Goal: Information Seeking & Learning: Learn about a topic

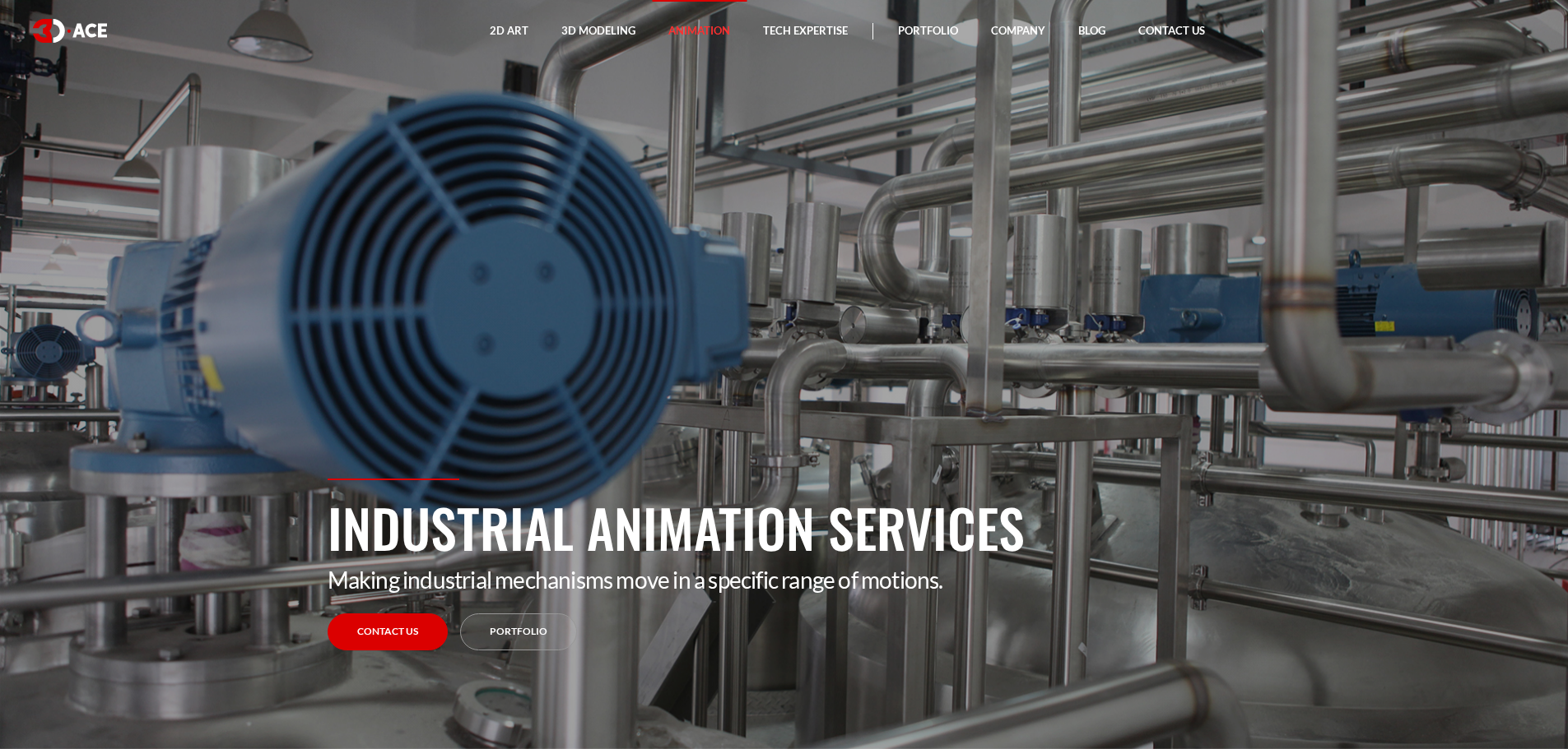
drag, startPoint x: 548, startPoint y: 627, endPoint x: 579, endPoint y: 627, distance: 31.0
click at [548, 627] on link "Portfolio" at bounding box center [519, 632] width 117 height 37
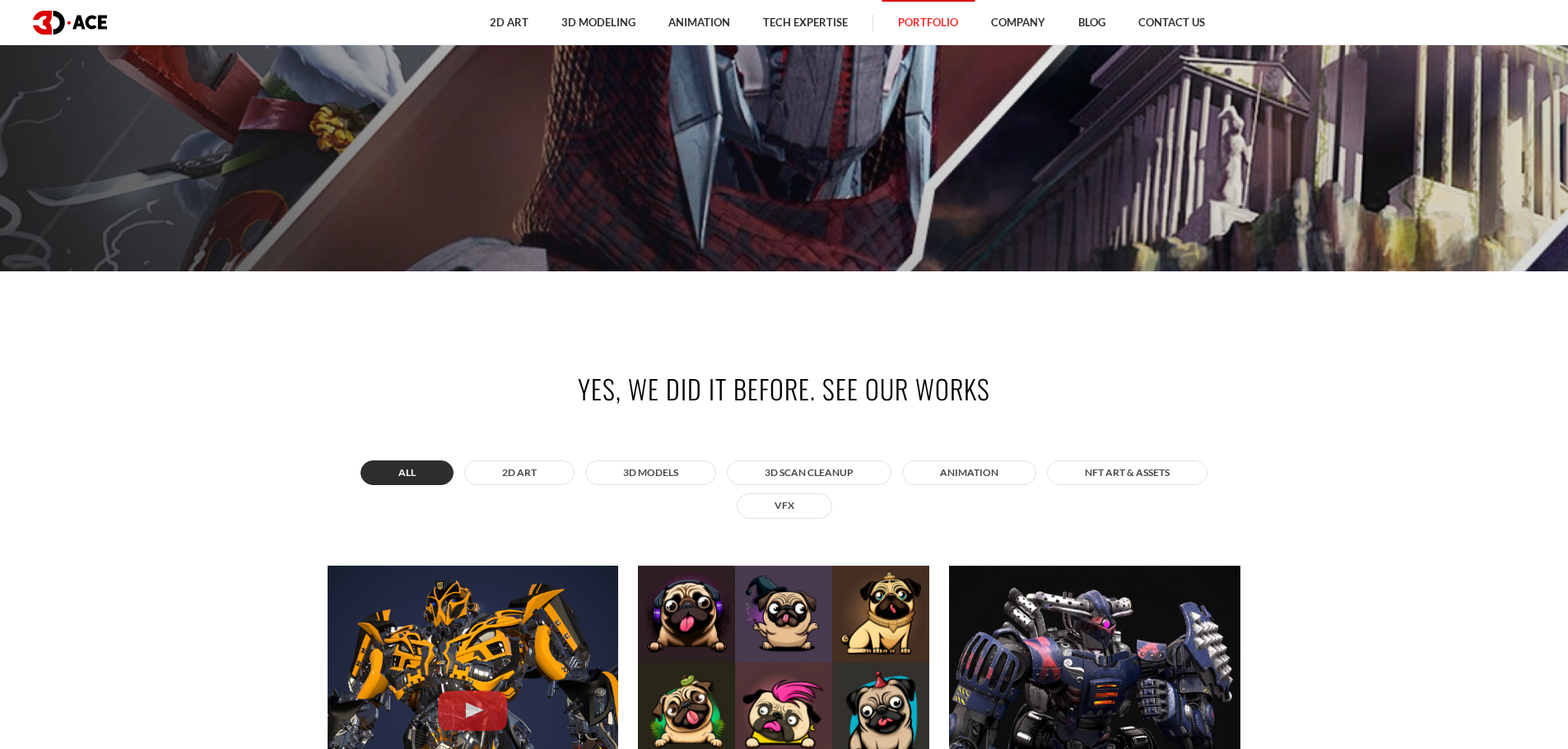
scroll to position [576, 0]
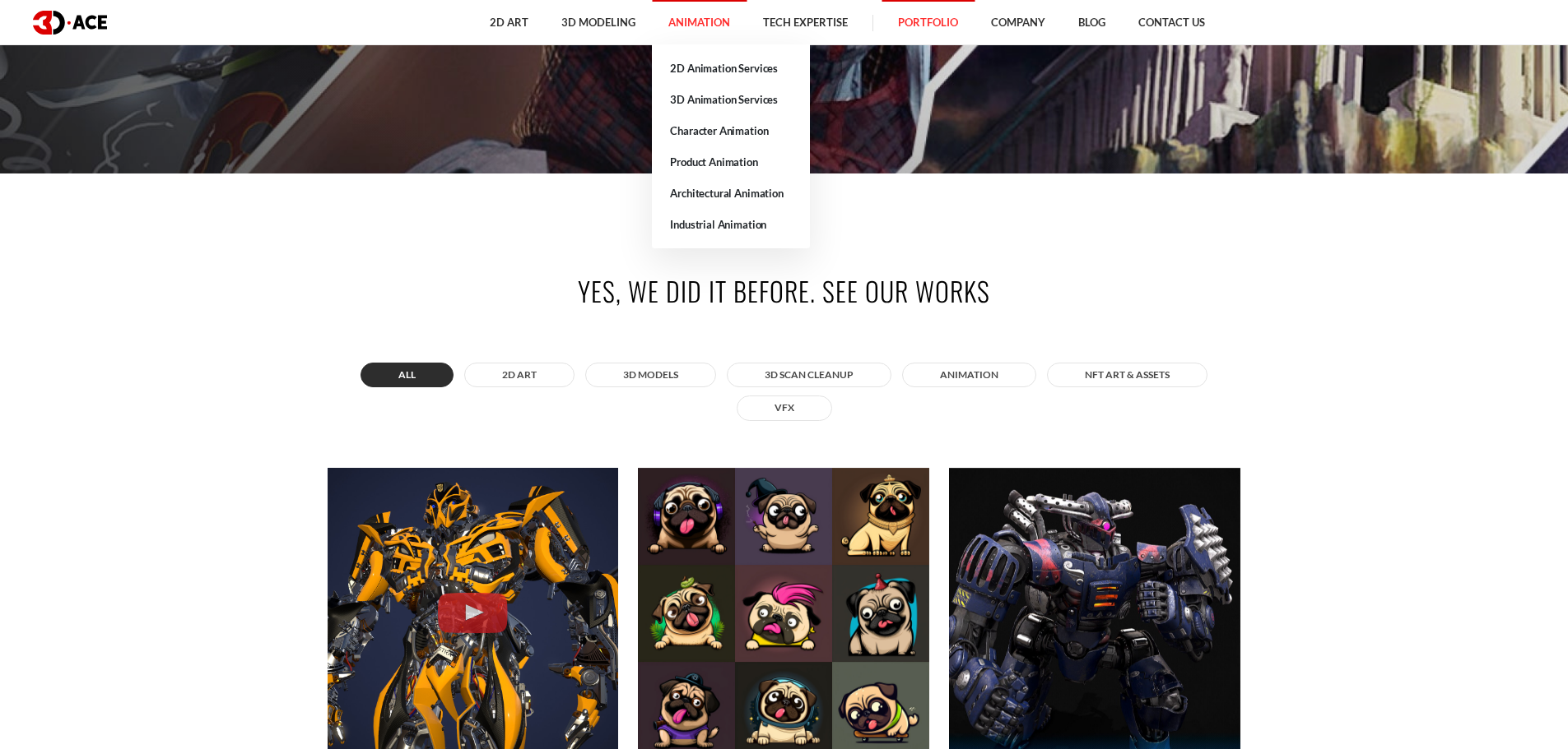
click at [717, 27] on link "Animation" at bounding box center [700, 23] width 95 height 46
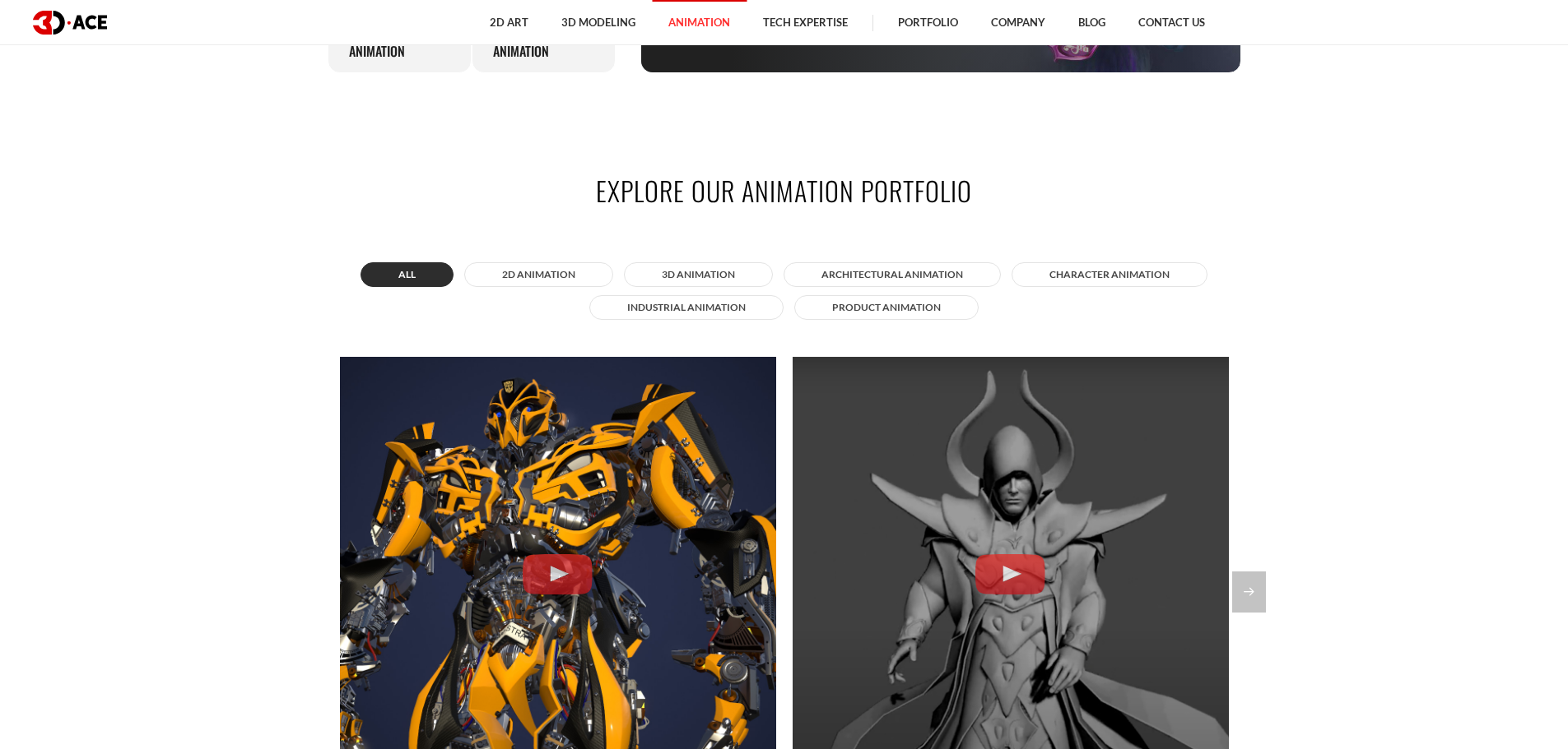
scroll to position [1234, 0]
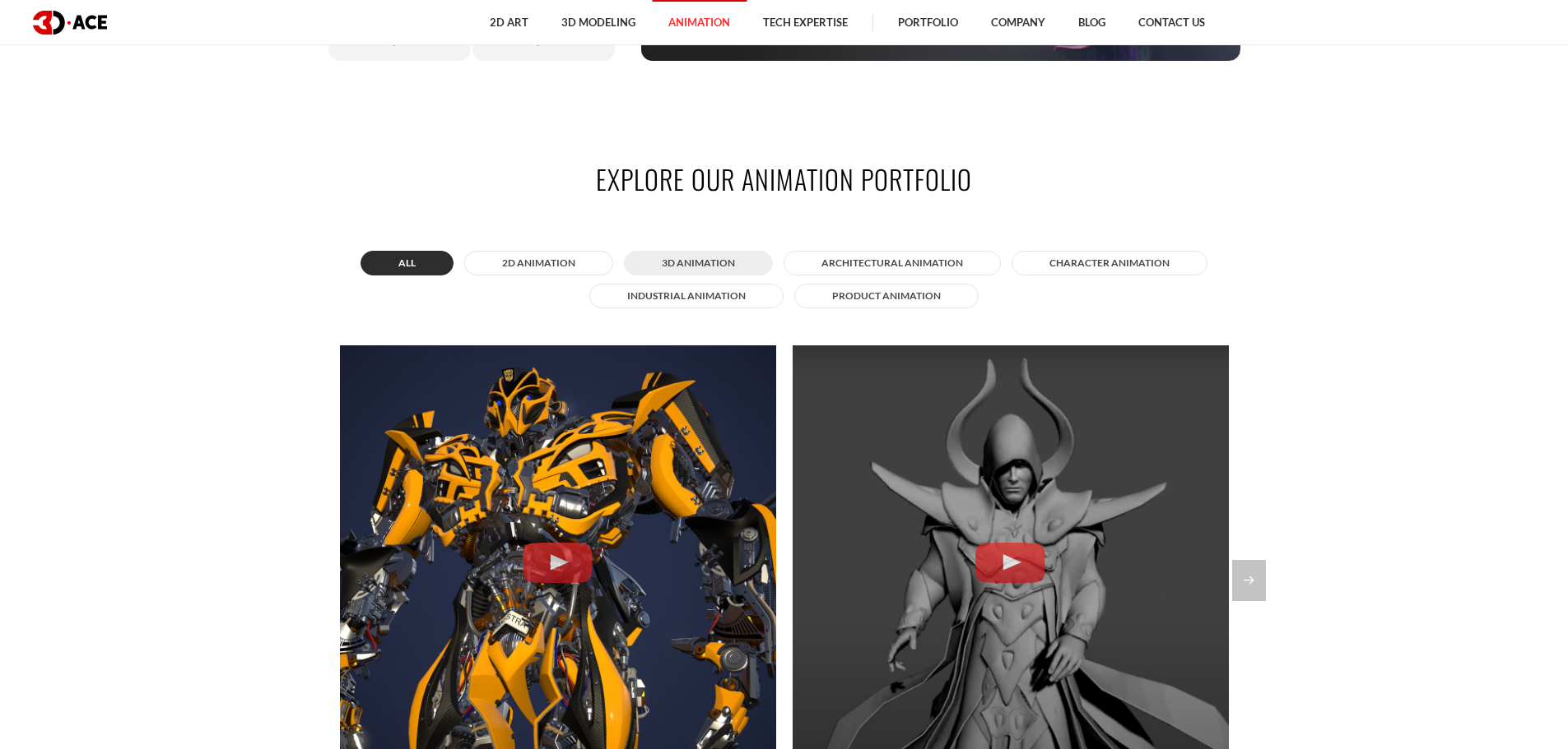
click at [719, 254] on button "3D Animation" at bounding box center [698, 263] width 149 height 24
click at [742, 296] on button "Industrial animation" at bounding box center [687, 296] width 194 height 24
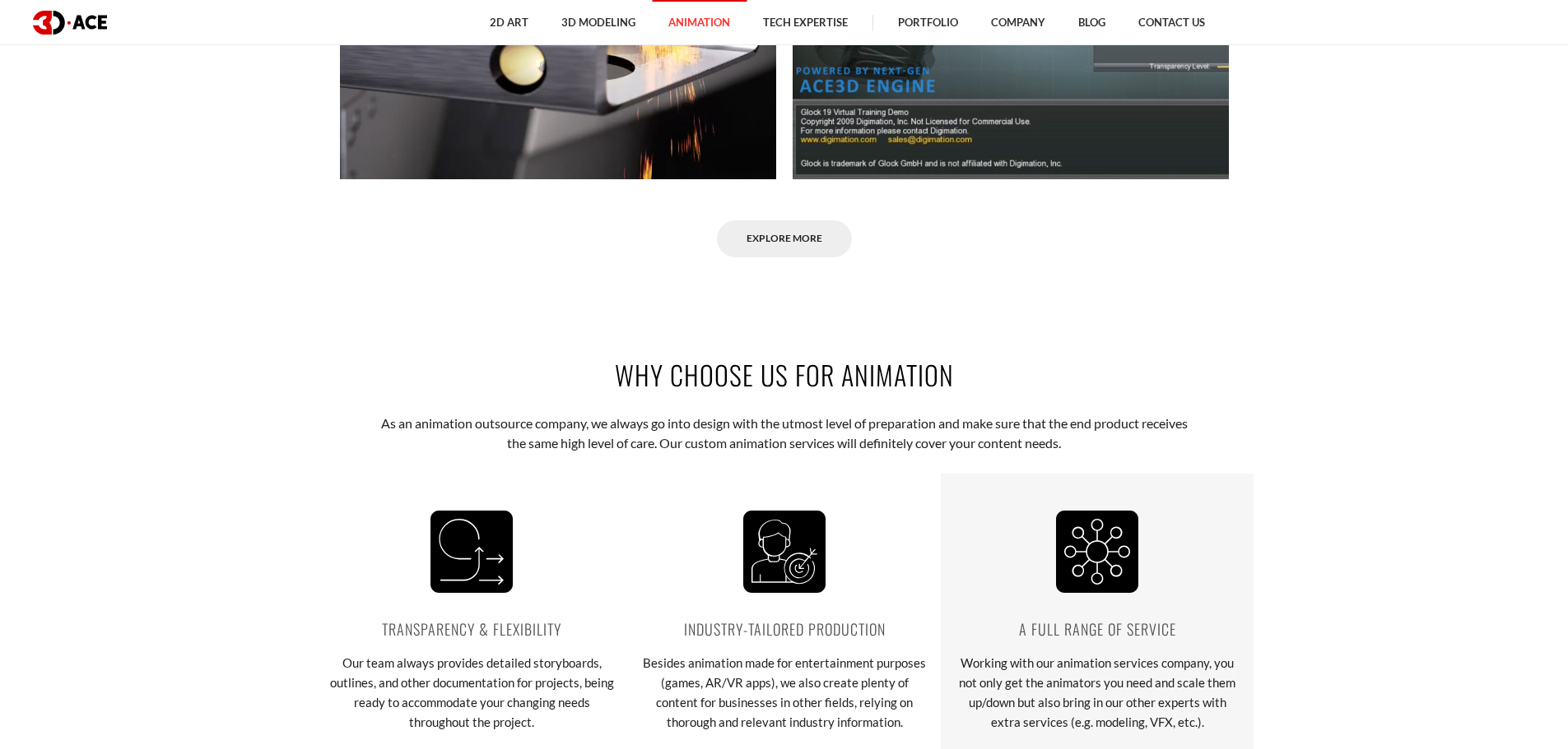
scroll to position [1645, 0]
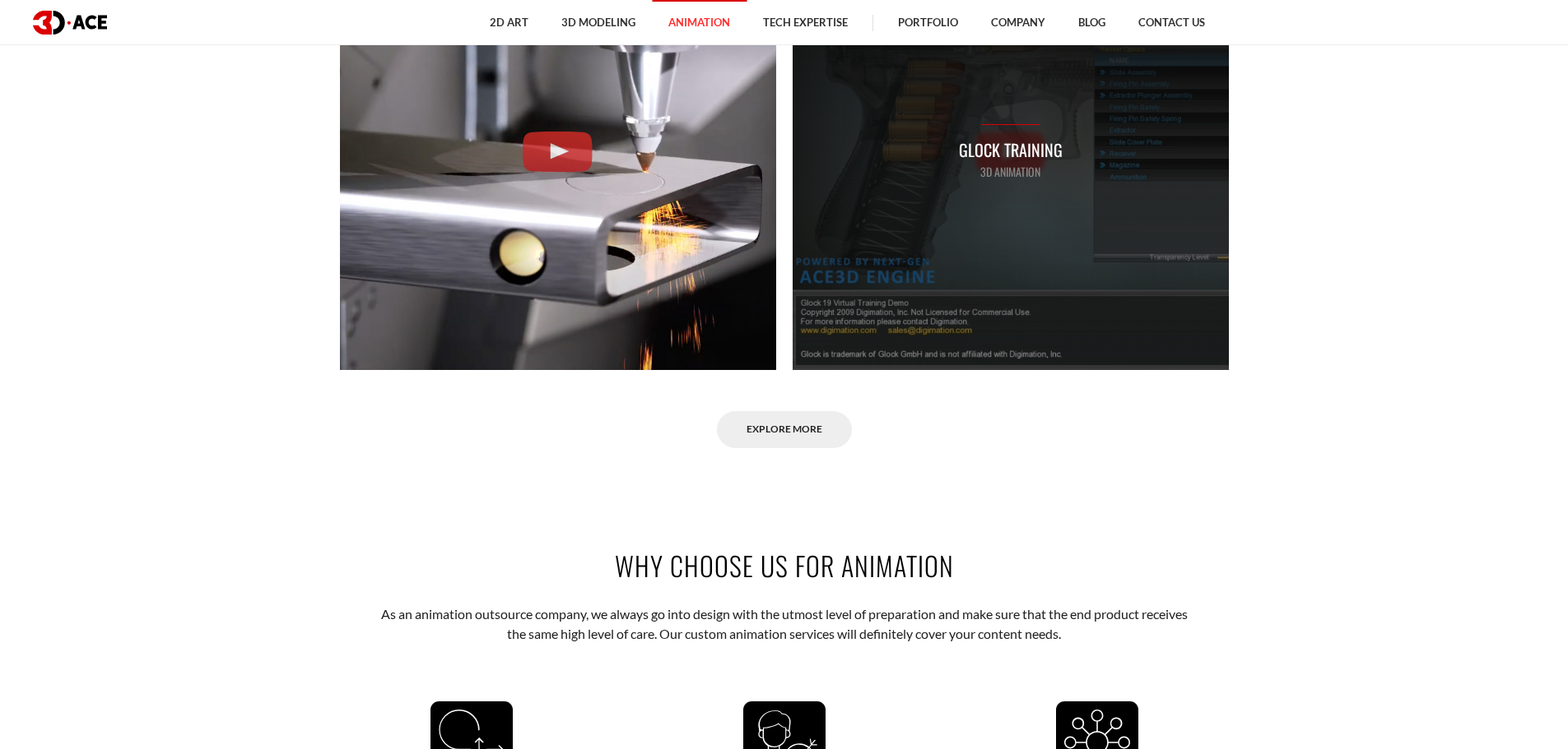
click at [1012, 154] on p "Glock Training" at bounding box center [1010, 150] width 104 height 25
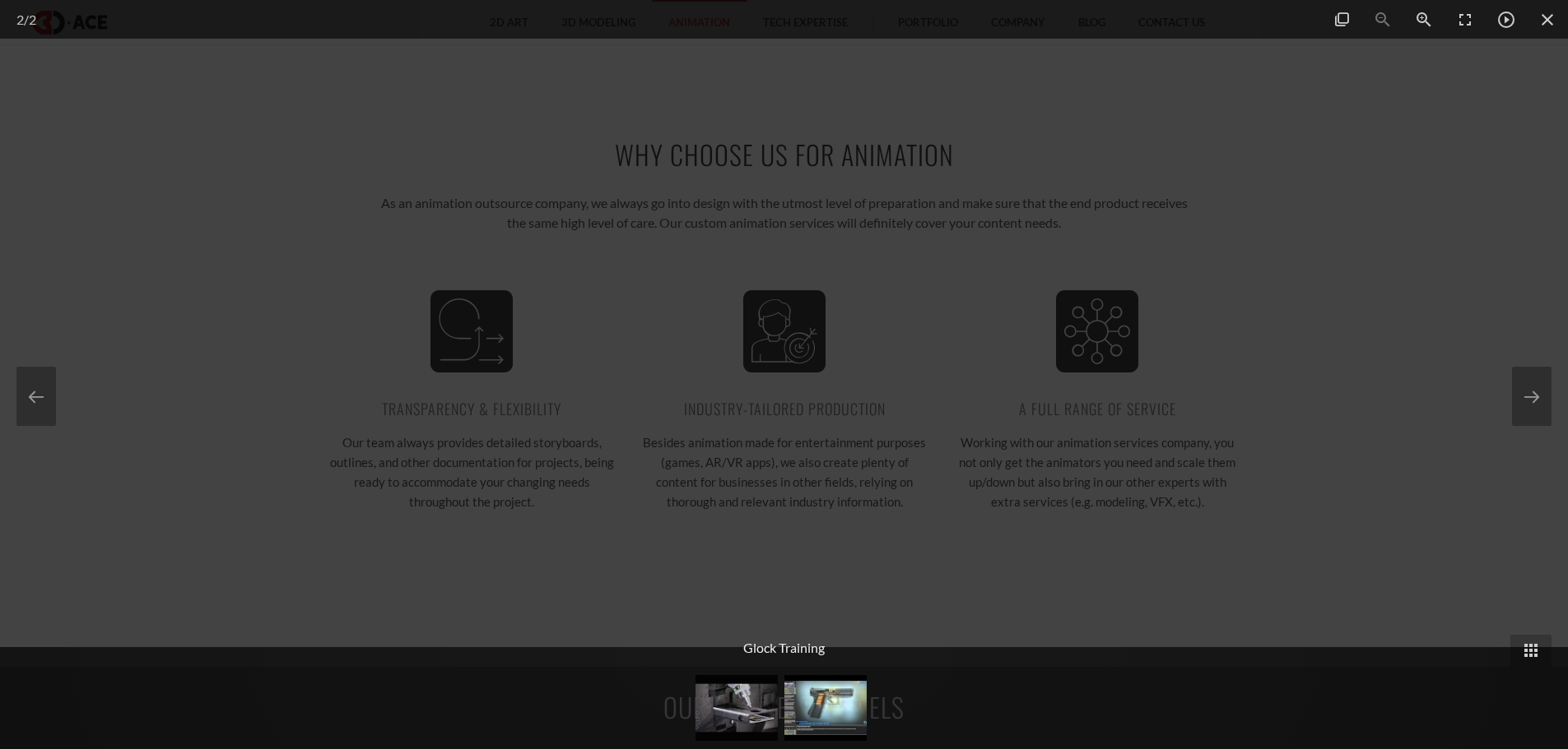
click at [1349, 547] on div at bounding box center [784, 374] width 1568 height 749
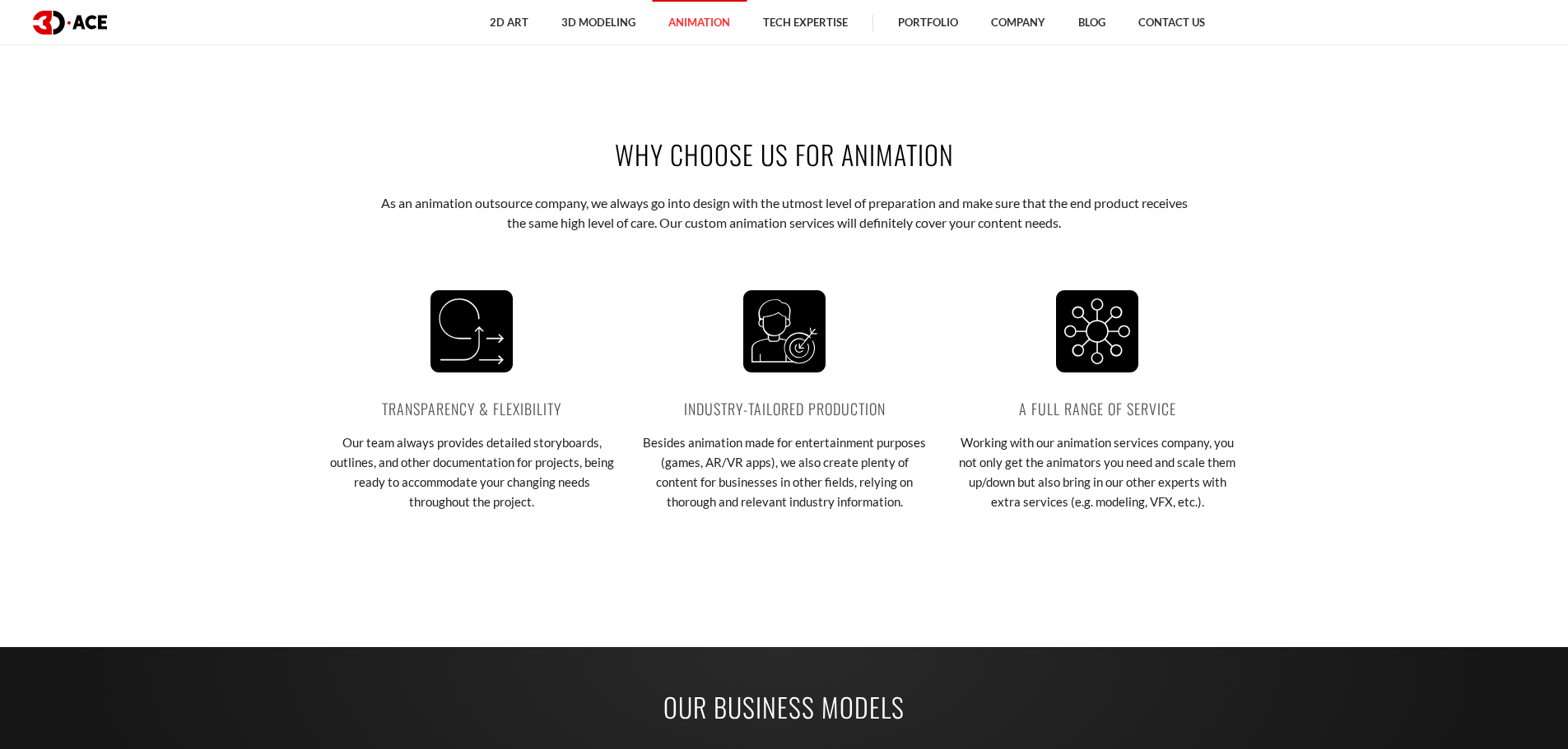
scroll to position [1645, 0]
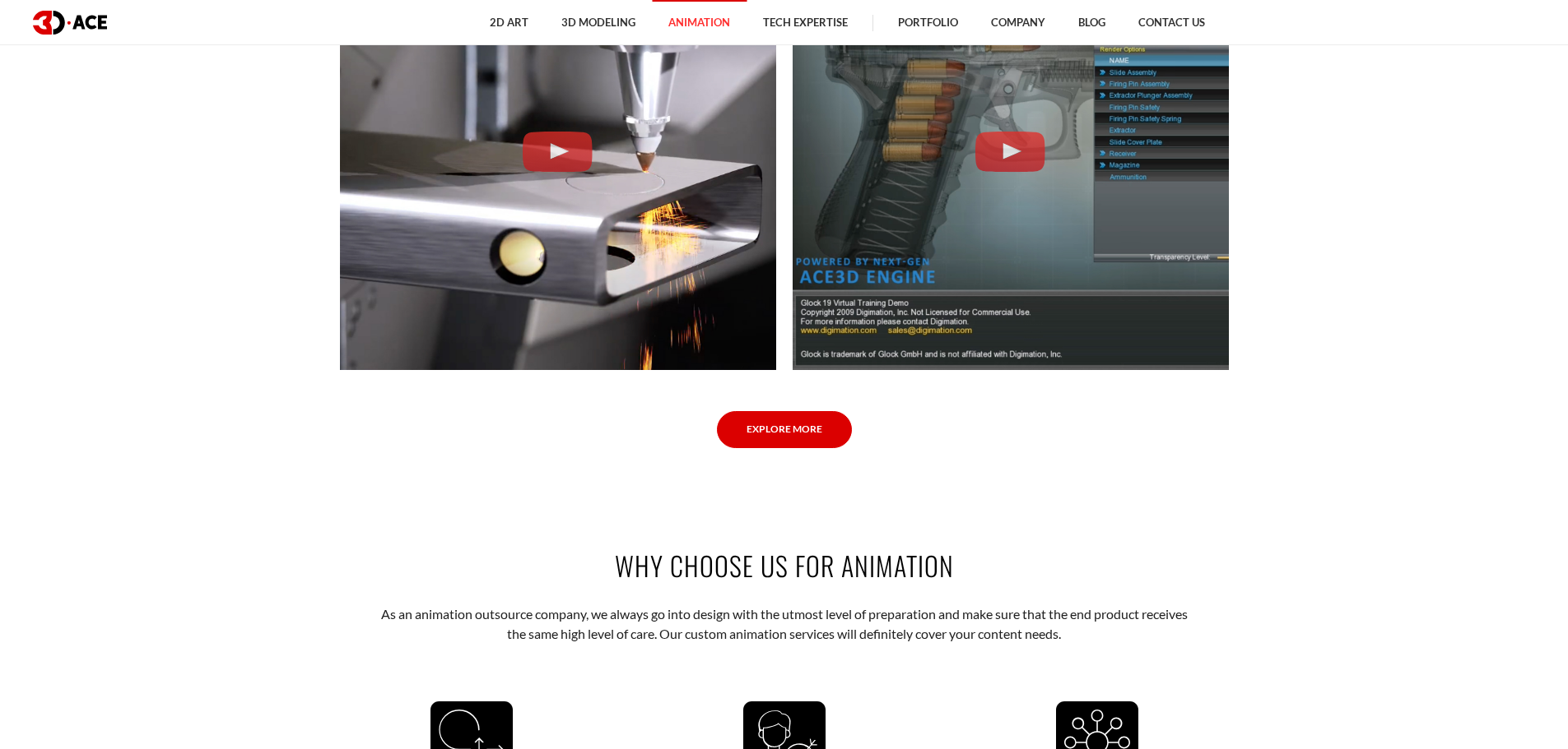
click at [809, 437] on link "Explore More" at bounding box center [784, 430] width 135 height 37
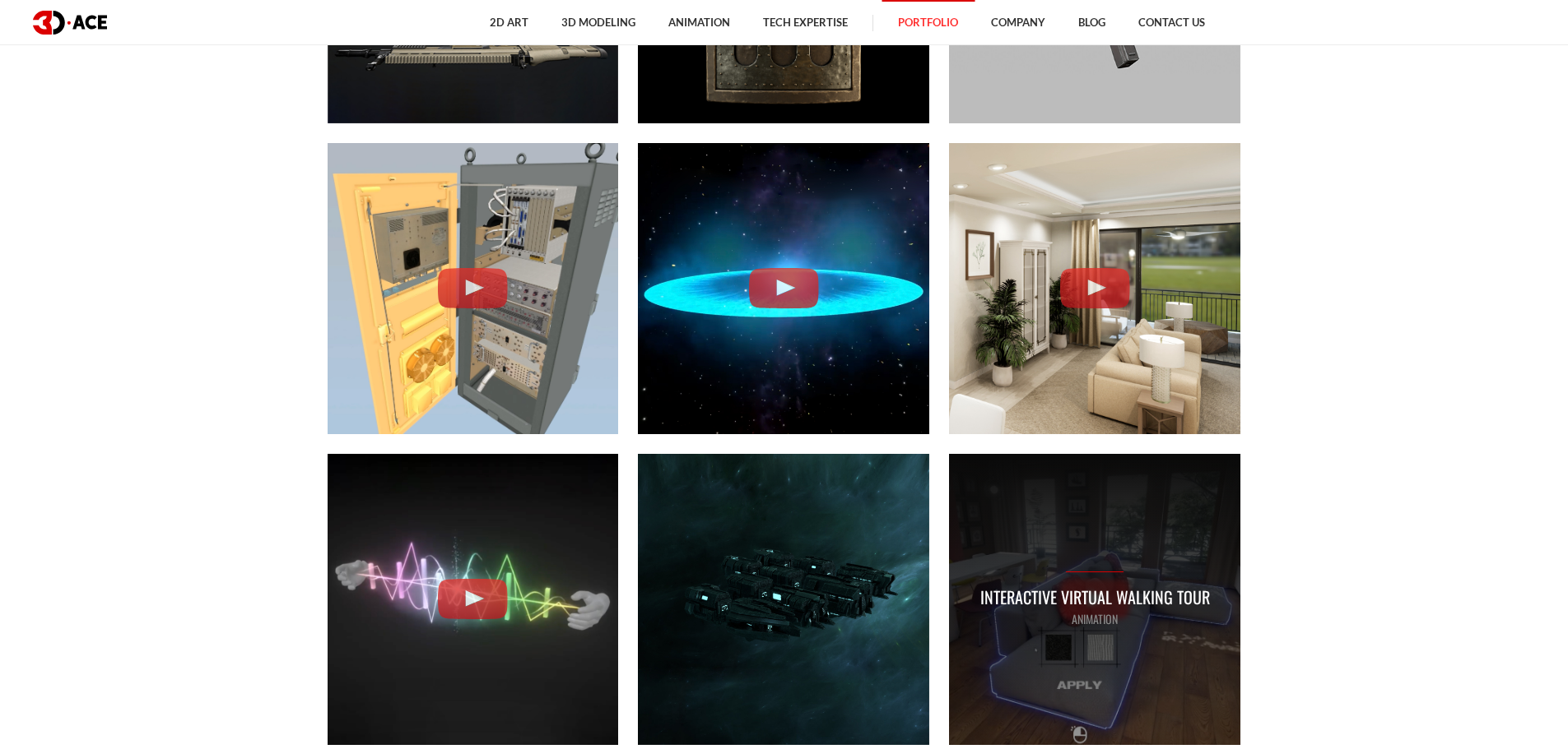
scroll to position [4030, 0]
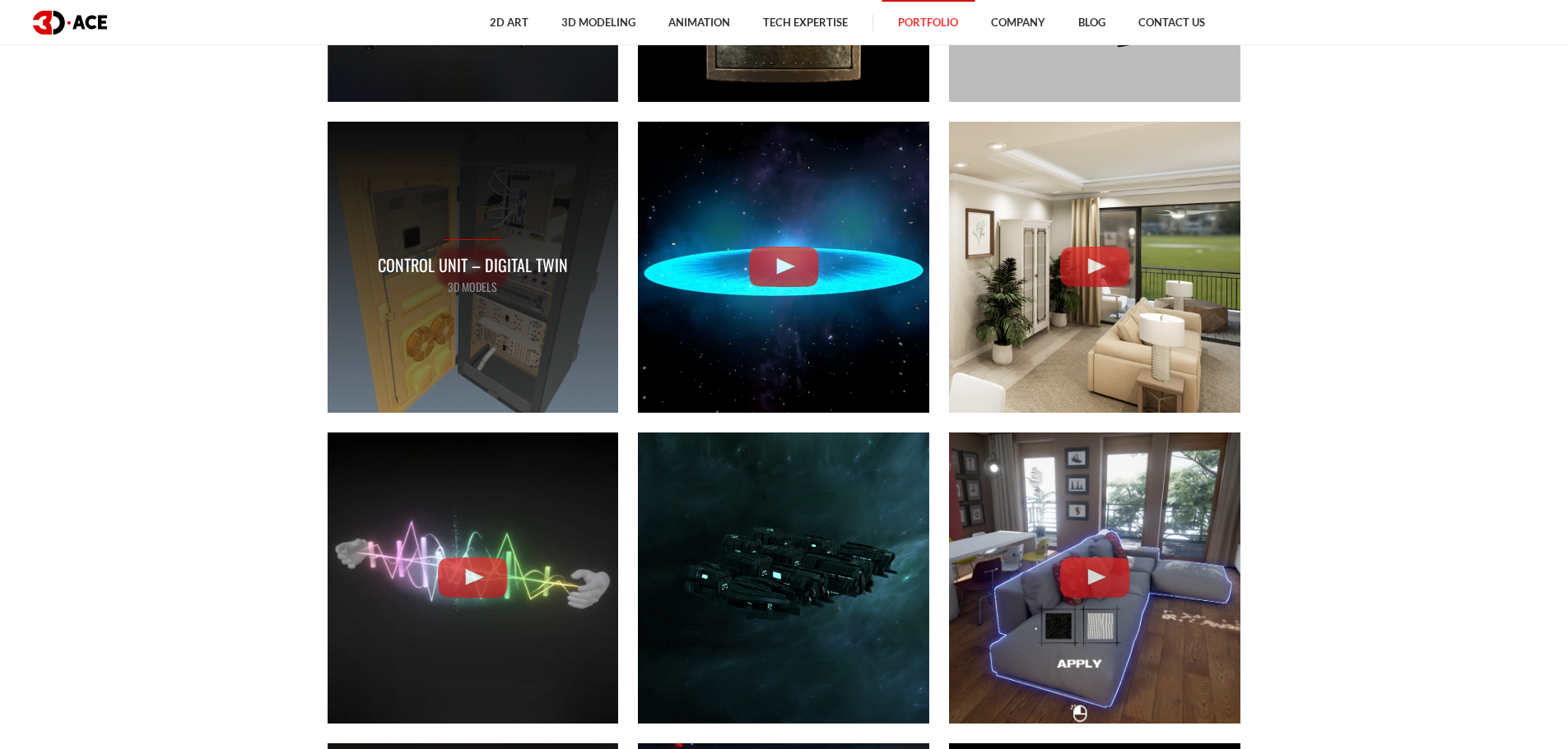
click at [450, 258] on p "Control Unit – Digital Twin" at bounding box center [472, 265] width 190 height 25
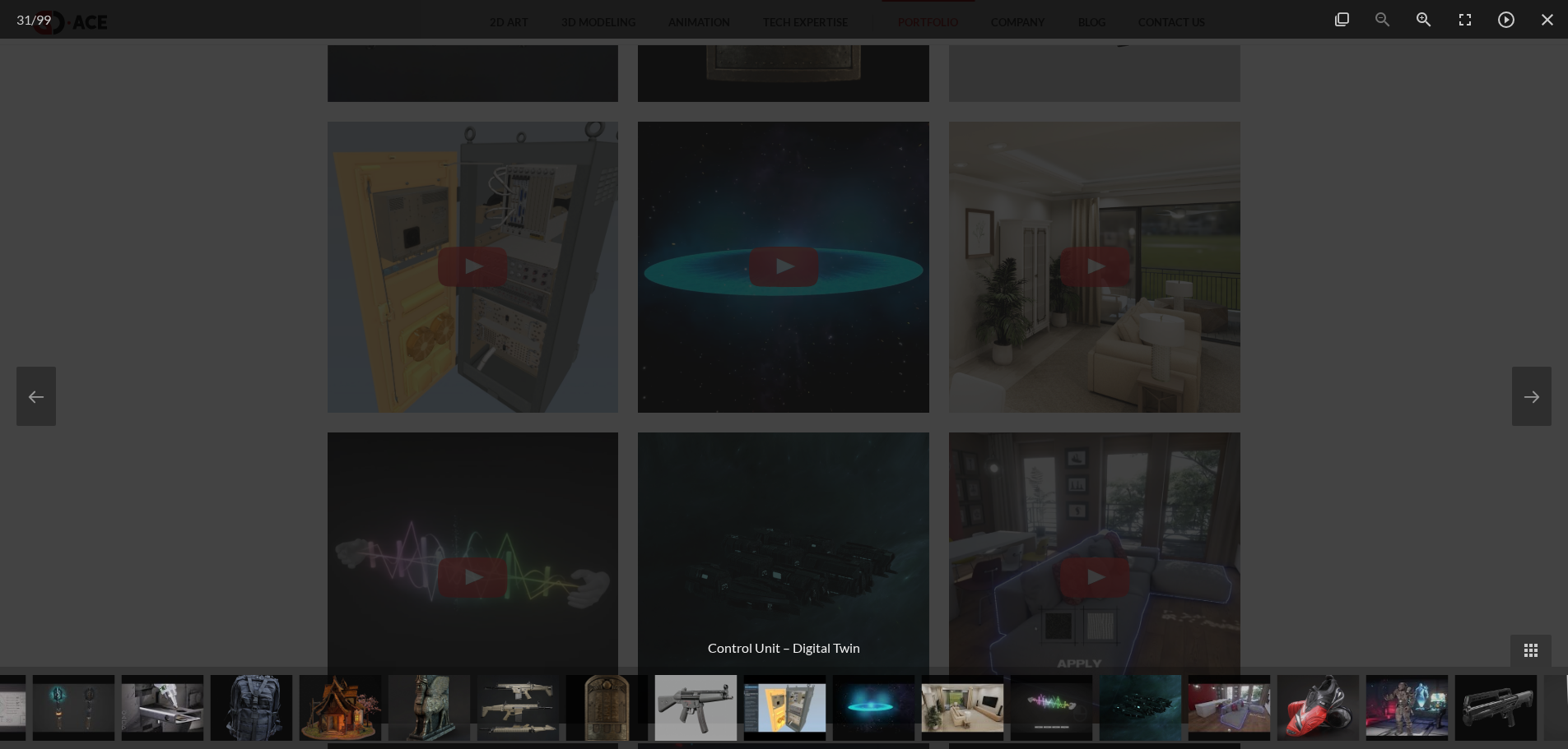
click at [1386, 453] on div at bounding box center [784, 374] width 1568 height 749
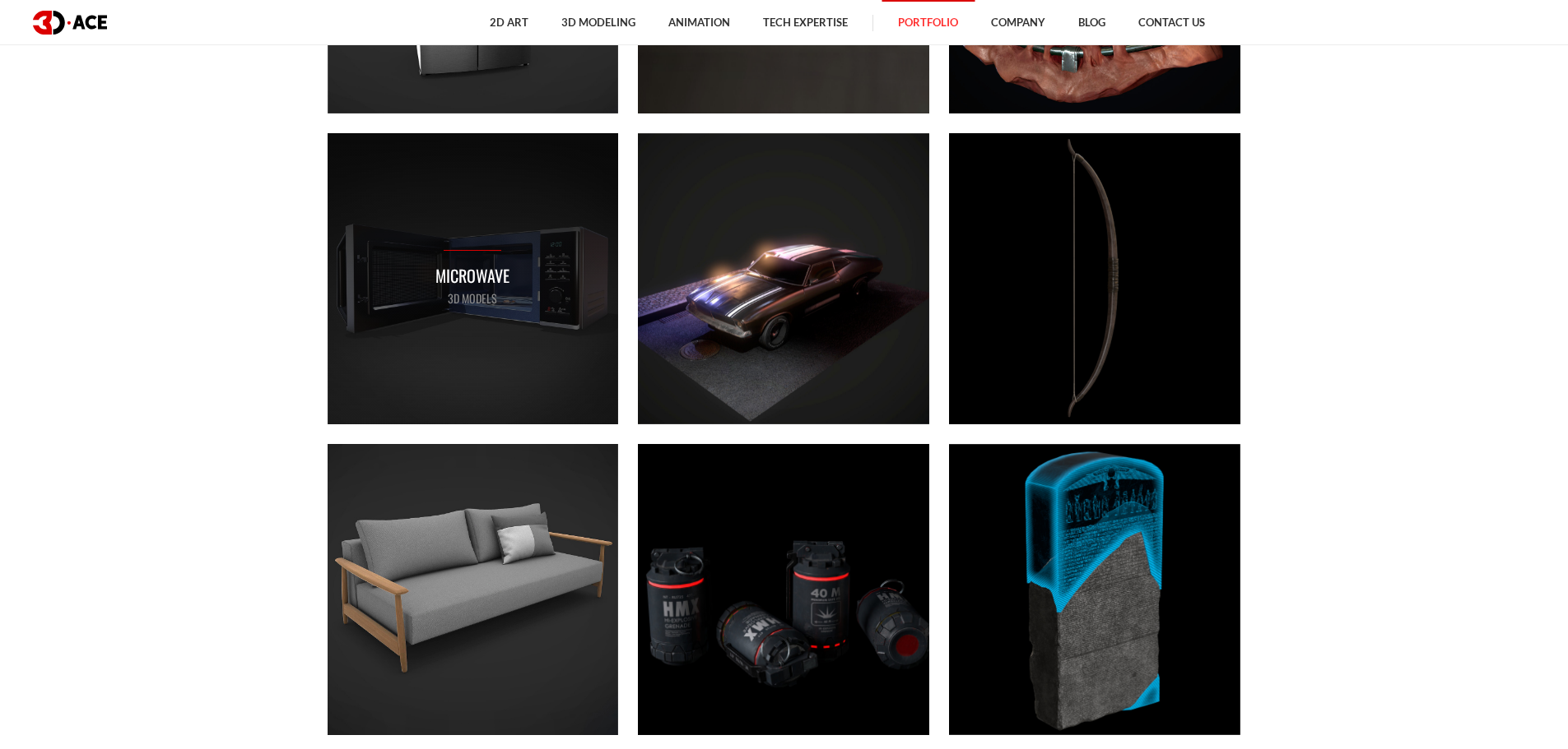
scroll to position [5265, 0]
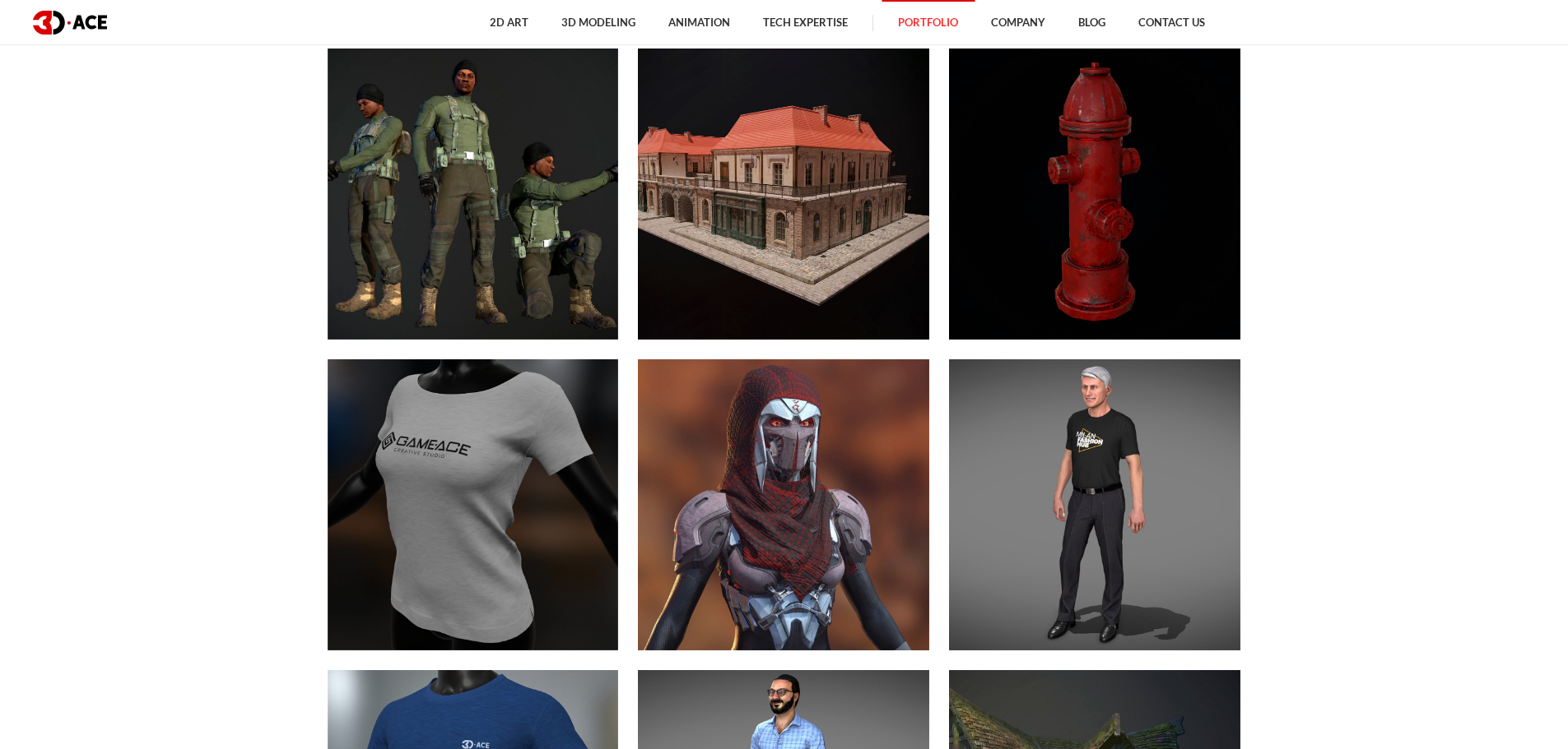
scroll to position [9460, 0]
